Goal: Task Accomplishment & Management: Use online tool/utility

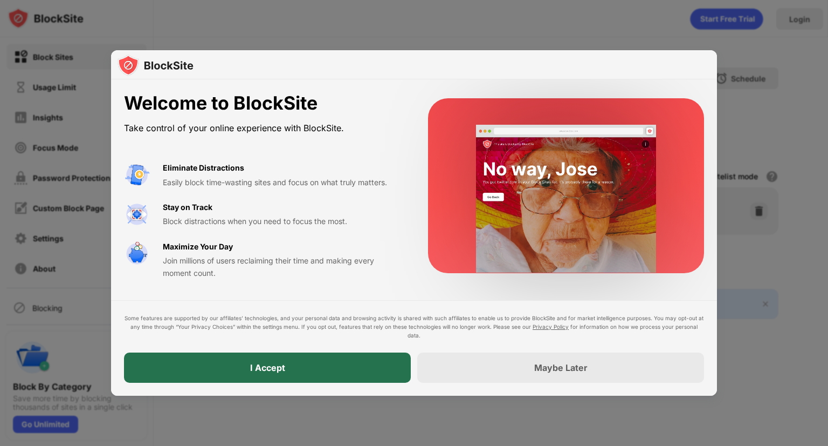
click at [358, 373] on div "I Accept" at bounding box center [267, 367] width 287 height 30
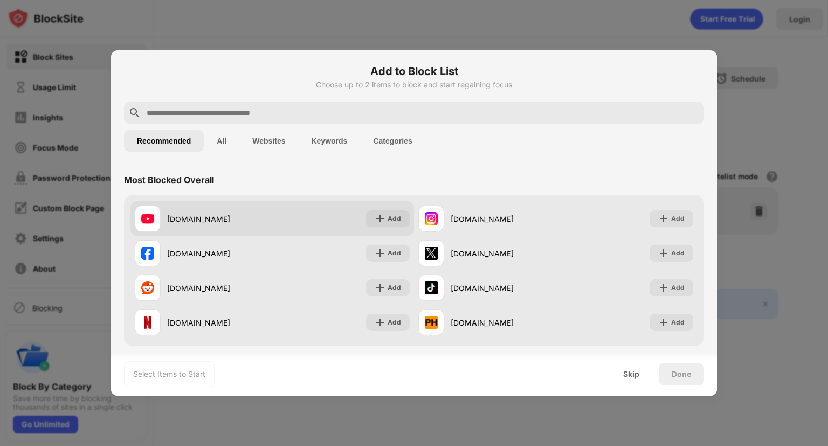
click at [223, 216] on div "[DOMAIN_NAME]" at bounding box center [219, 218] width 105 height 11
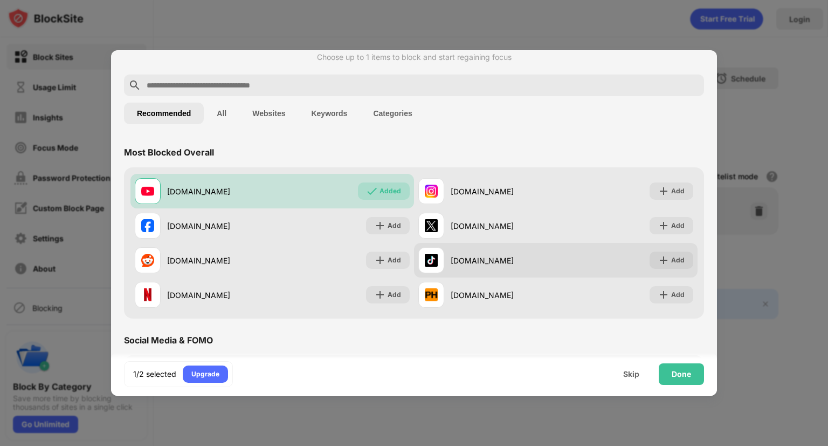
scroll to position [27, 0]
click at [671, 264] on div "Add" at bounding box center [677, 260] width 13 height 11
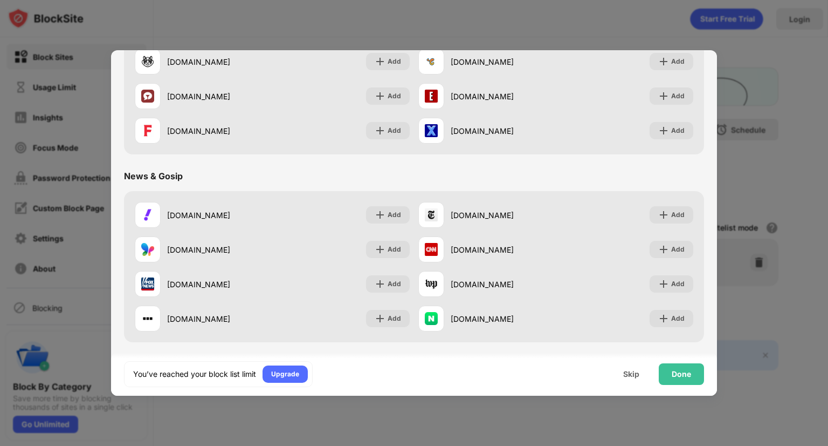
scroll to position [0, 0]
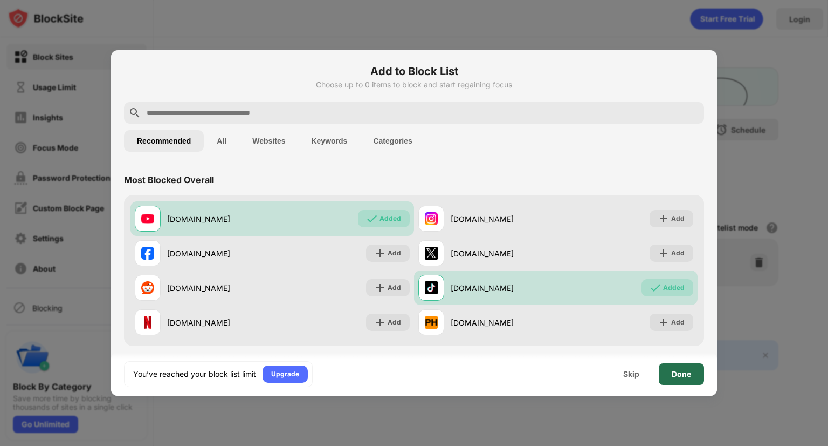
click at [686, 378] on div "Done" at bounding box center [681, 374] width 45 height 22
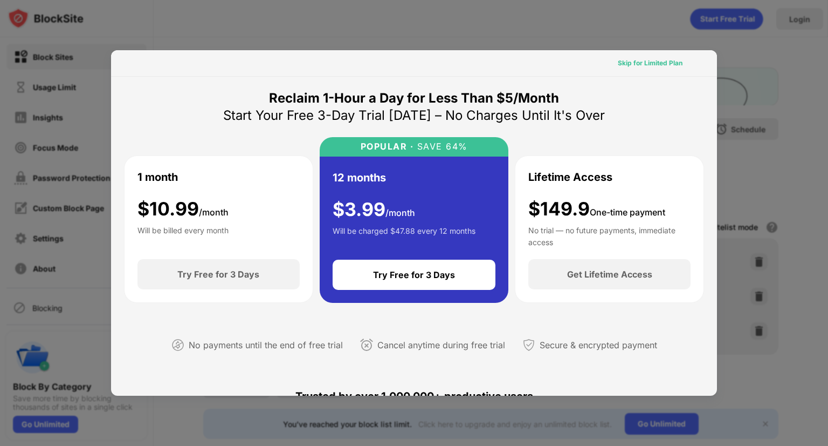
click at [648, 63] on div "Skip for Limited Plan" at bounding box center [650, 63] width 65 height 11
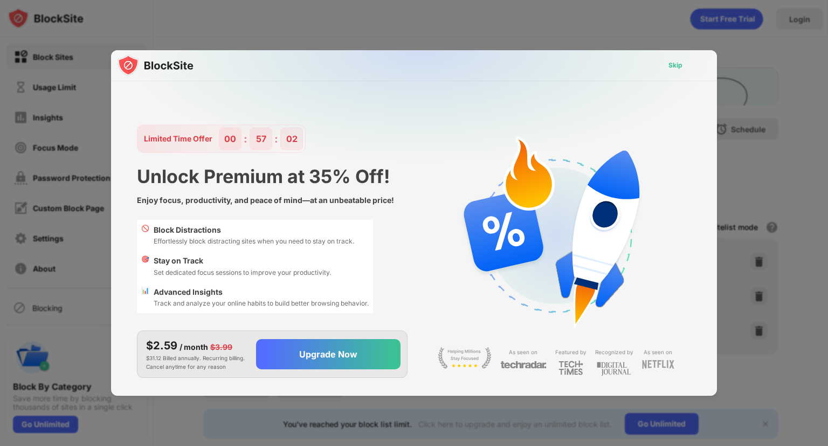
click at [678, 64] on div "Skip" at bounding box center [676, 65] width 14 height 11
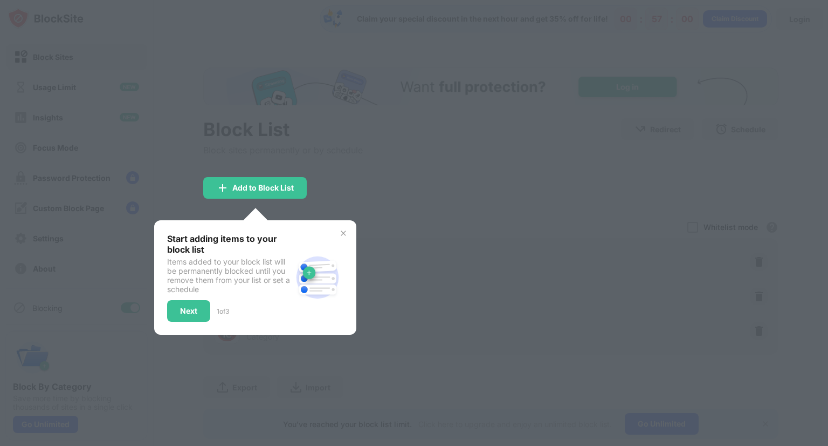
click at [511, 216] on div at bounding box center [414, 223] width 828 height 446
click at [189, 311] on div "Next" at bounding box center [188, 310] width 17 height 9
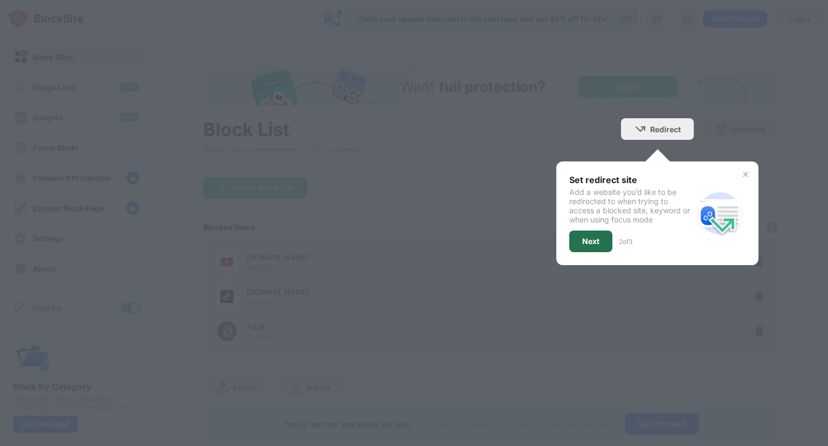
click at [576, 235] on div "Next" at bounding box center [591, 241] width 43 height 22
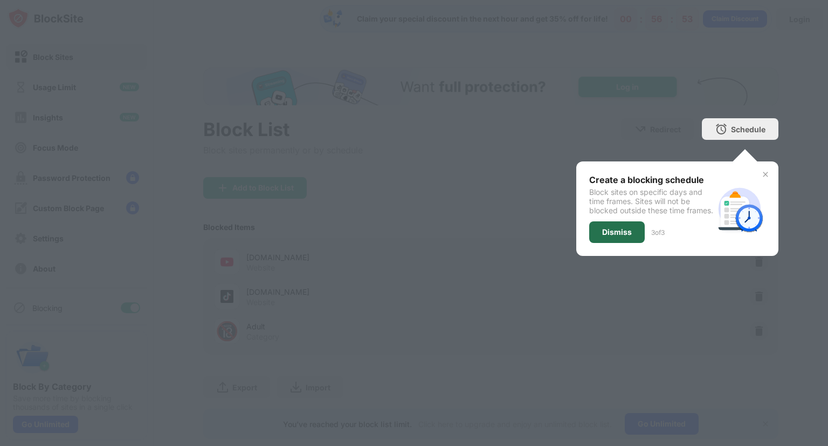
click at [609, 236] on div "Dismiss" at bounding box center [617, 232] width 30 height 9
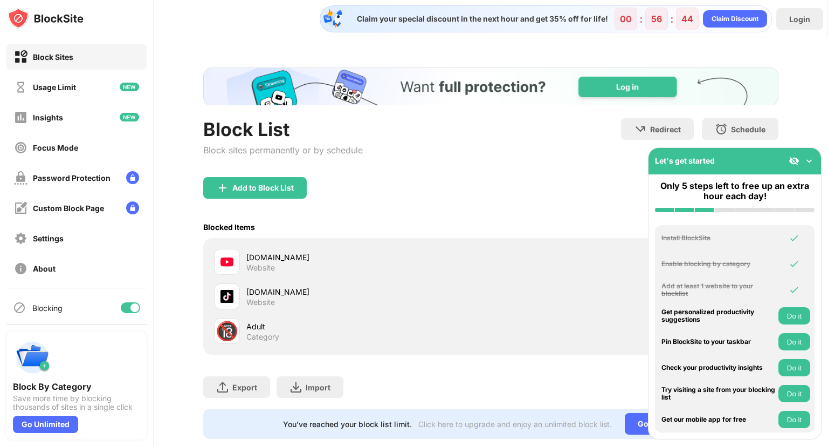
click at [808, 160] on img at bounding box center [809, 160] width 11 height 11
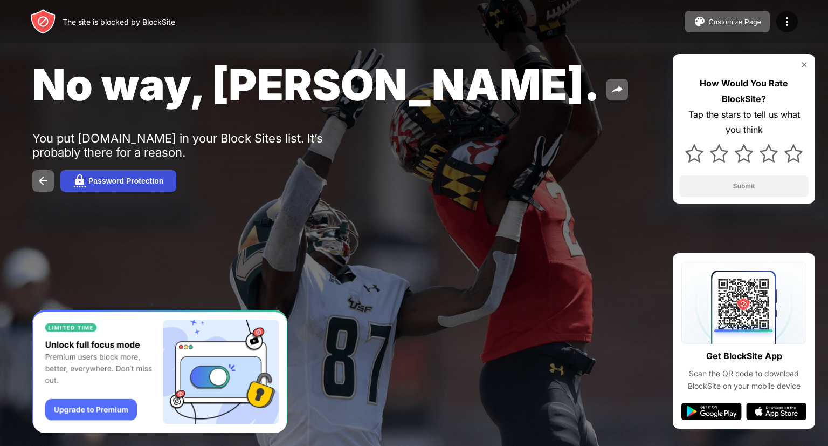
click at [98, 187] on button "Password Protection" at bounding box center [118, 181] width 116 height 22
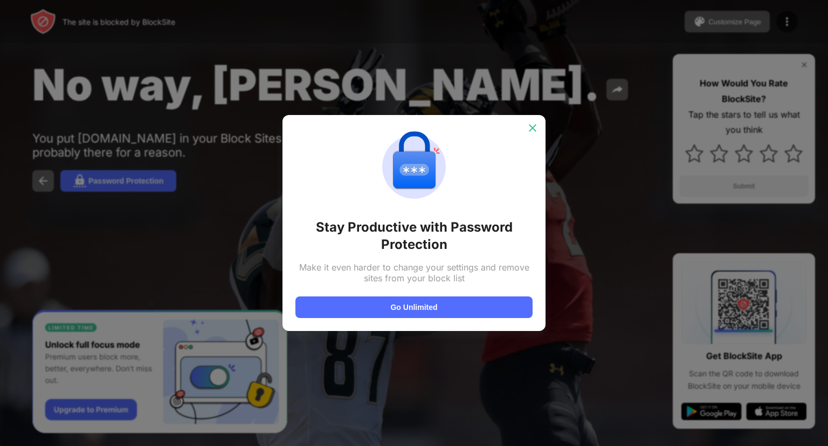
click at [532, 126] on img at bounding box center [532, 127] width 11 height 11
